Goal: Use online tool/utility: Utilize a website feature to perform a specific function

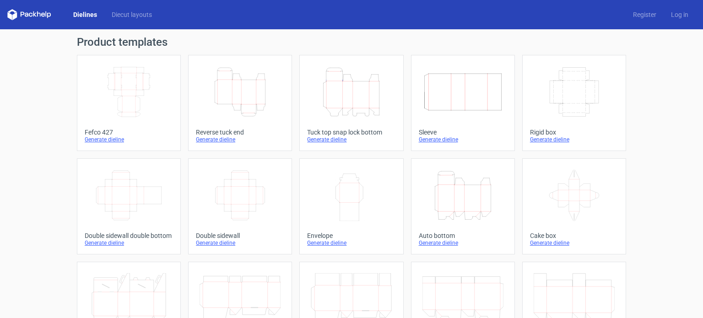
click at [224, 89] on icon "Height Depth Width" at bounding box center [240, 91] width 81 height 51
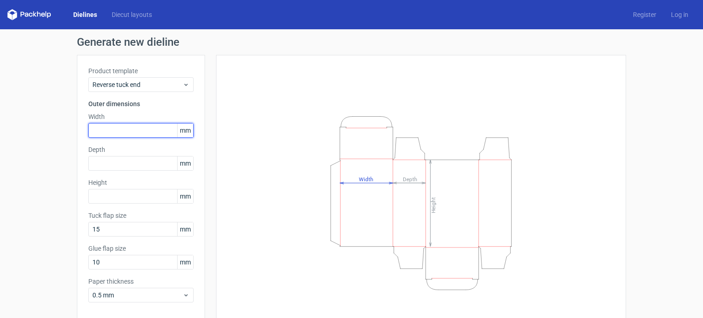
click at [115, 131] on input "text" at bounding box center [140, 130] width 105 height 15
type input "68"
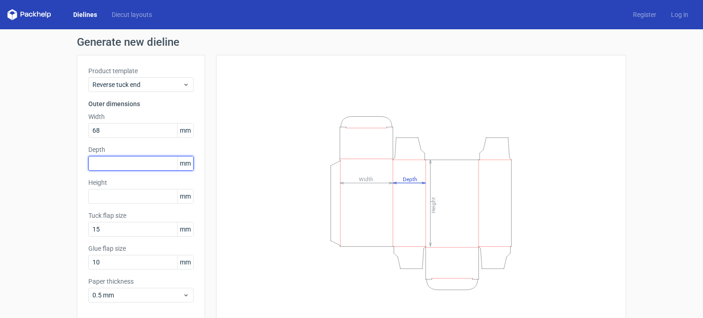
click at [124, 162] on input "text" at bounding box center [140, 163] width 105 height 15
type input "40"
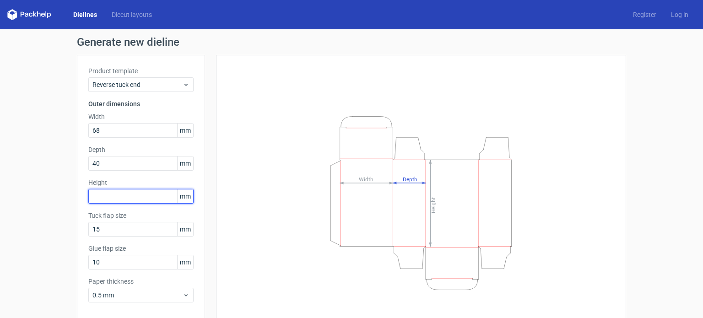
click at [131, 199] on input "text" at bounding box center [140, 196] width 105 height 15
type input "203"
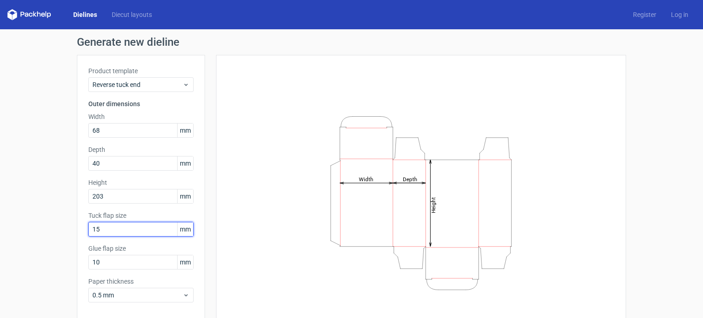
click at [125, 229] on input "15" at bounding box center [140, 229] width 105 height 15
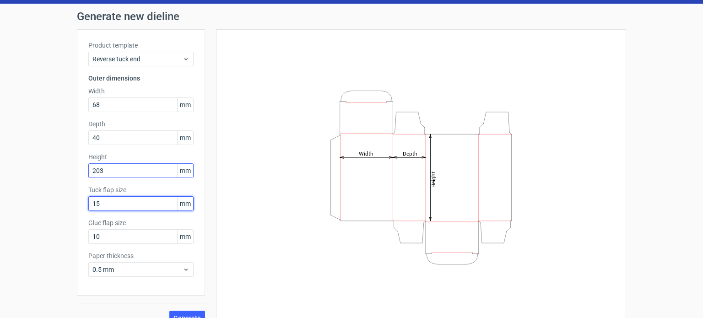
scroll to position [40, 0]
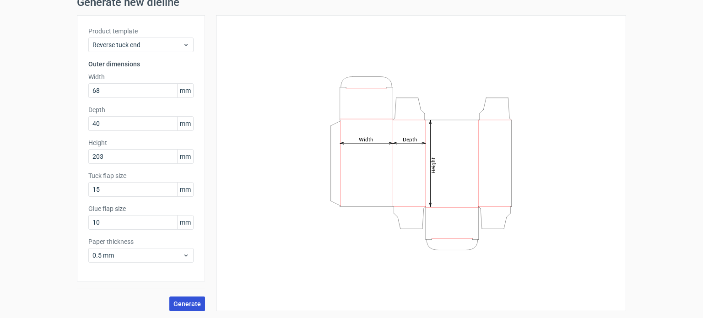
click at [189, 301] on span "Generate" at bounding box center [186, 304] width 27 height 6
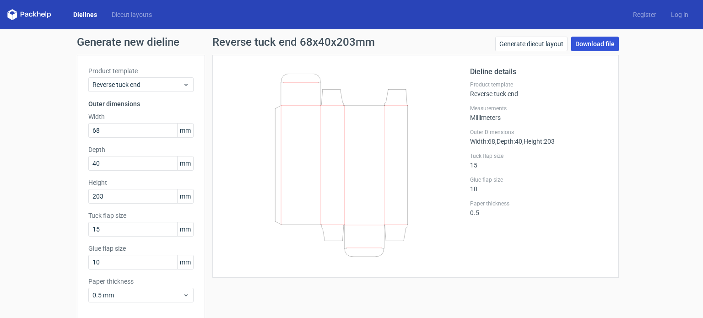
click at [596, 41] on link "Download file" at bounding box center [595, 44] width 48 height 15
click at [527, 43] on link "Generate diecut layout" at bounding box center [531, 44] width 72 height 15
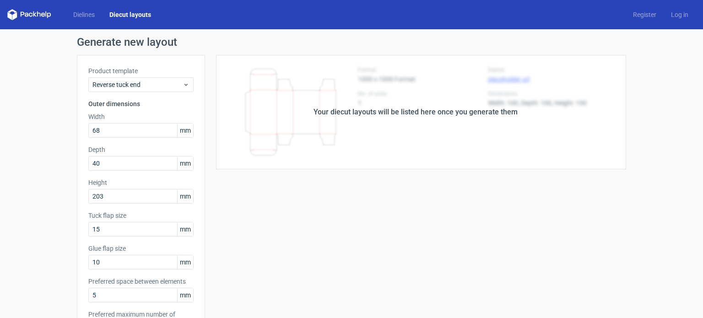
click at [436, 114] on div "Your diecut layouts will be listed here once you generate them" at bounding box center [415, 112] width 204 height 11
drag, startPoint x: 523, startPoint y: 115, endPoint x: 556, endPoint y: 115, distance: 33.4
click at [556, 115] on div "Your diecut layouts will be listed here once you generate them" at bounding box center [415, 112] width 421 height 114
click at [572, 118] on div "Your diecut layouts will be listed here once you generate them" at bounding box center [415, 112] width 421 height 114
